Goal: Task Accomplishment & Management: Manage account settings

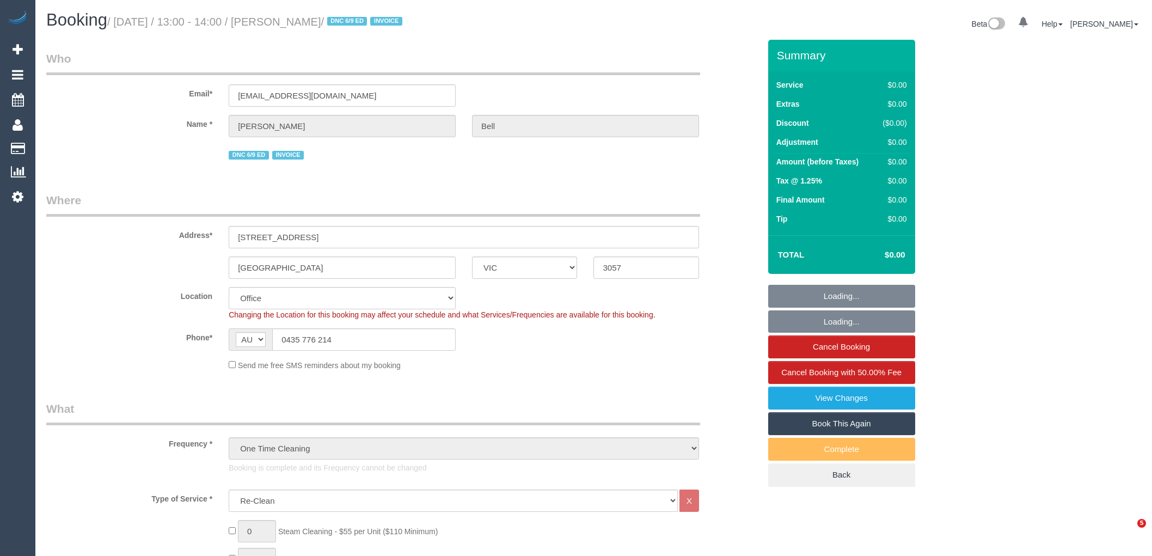
select select "VIC"
select select "number:28"
select select "number:14"
select select "number:19"
select select "number:36"
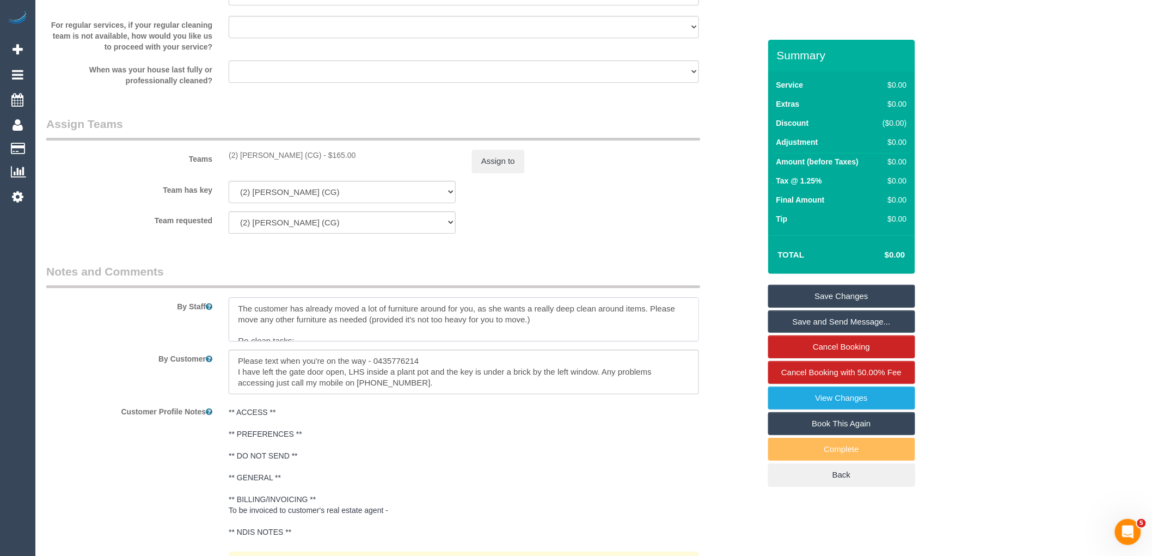
drag, startPoint x: 302, startPoint y: 318, endPoint x: 233, endPoint y: 333, distance: 70.7
click at [233, 333] on textarea at bounding box center [464, 319] width 470 height 45
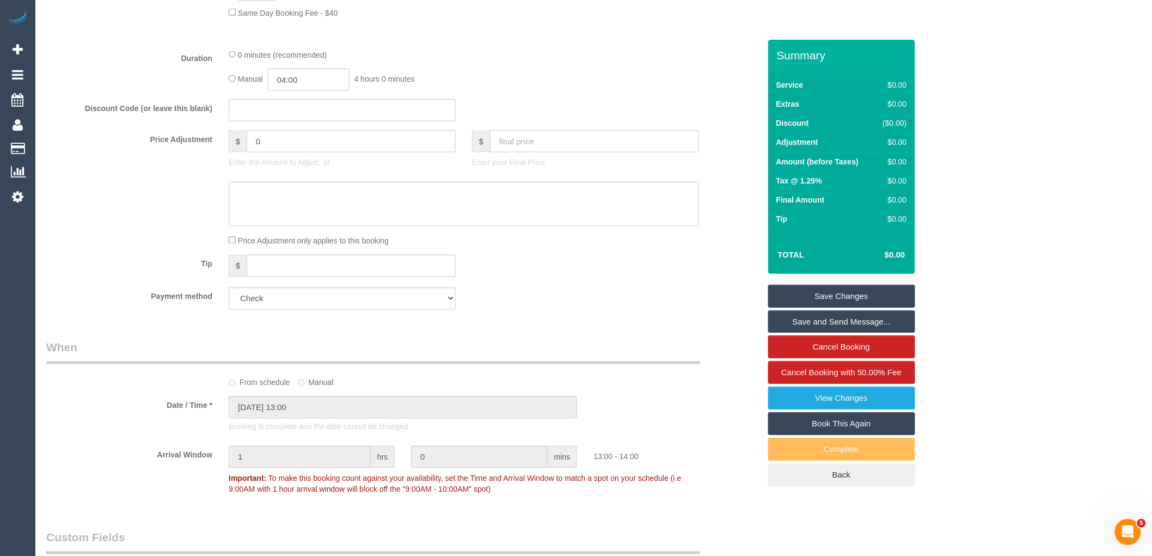
scroll to position [726, 0]
